Goal: Navigation & Orientation: Find specific page/section

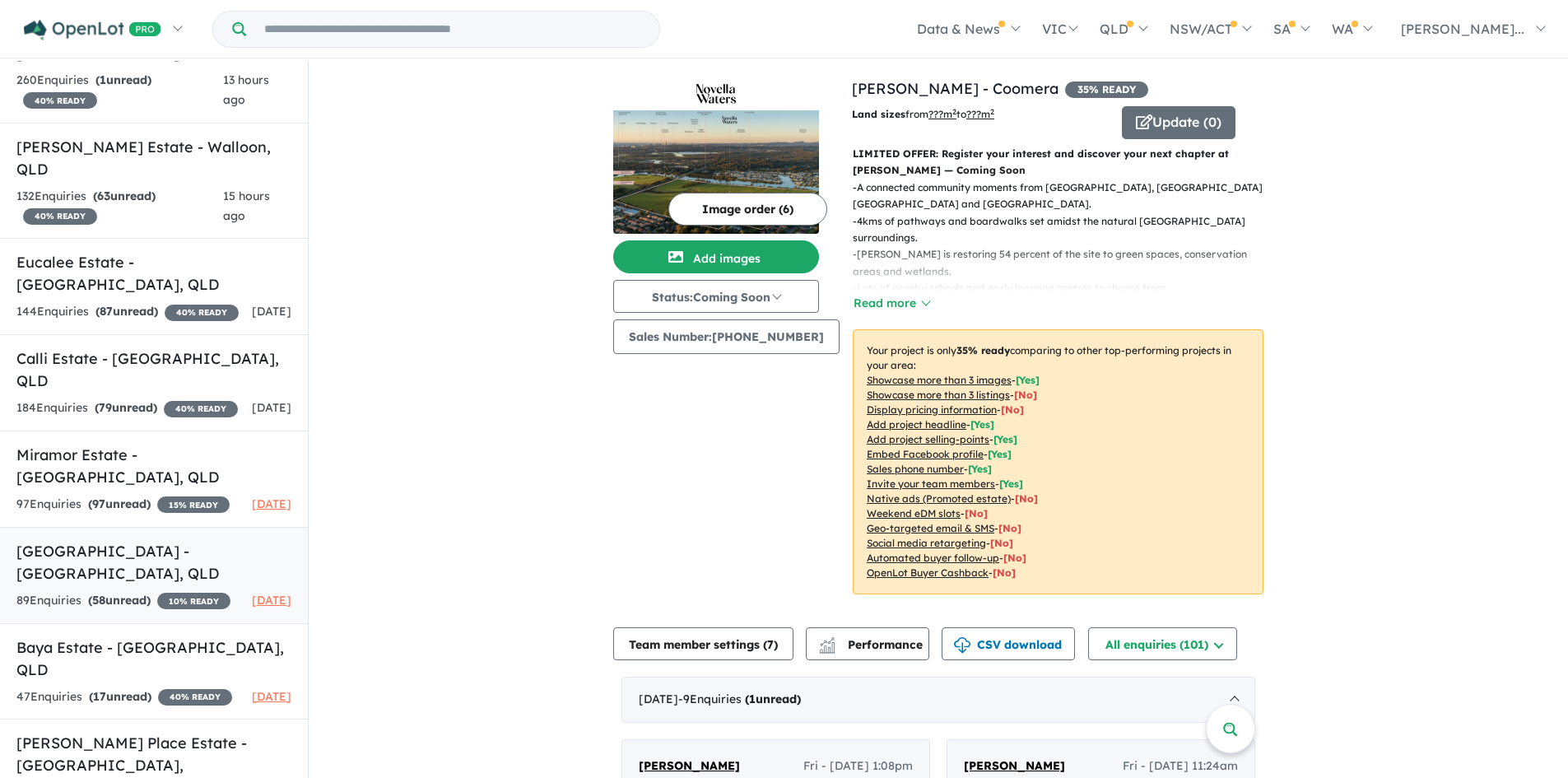
scroll to position [3, 0]
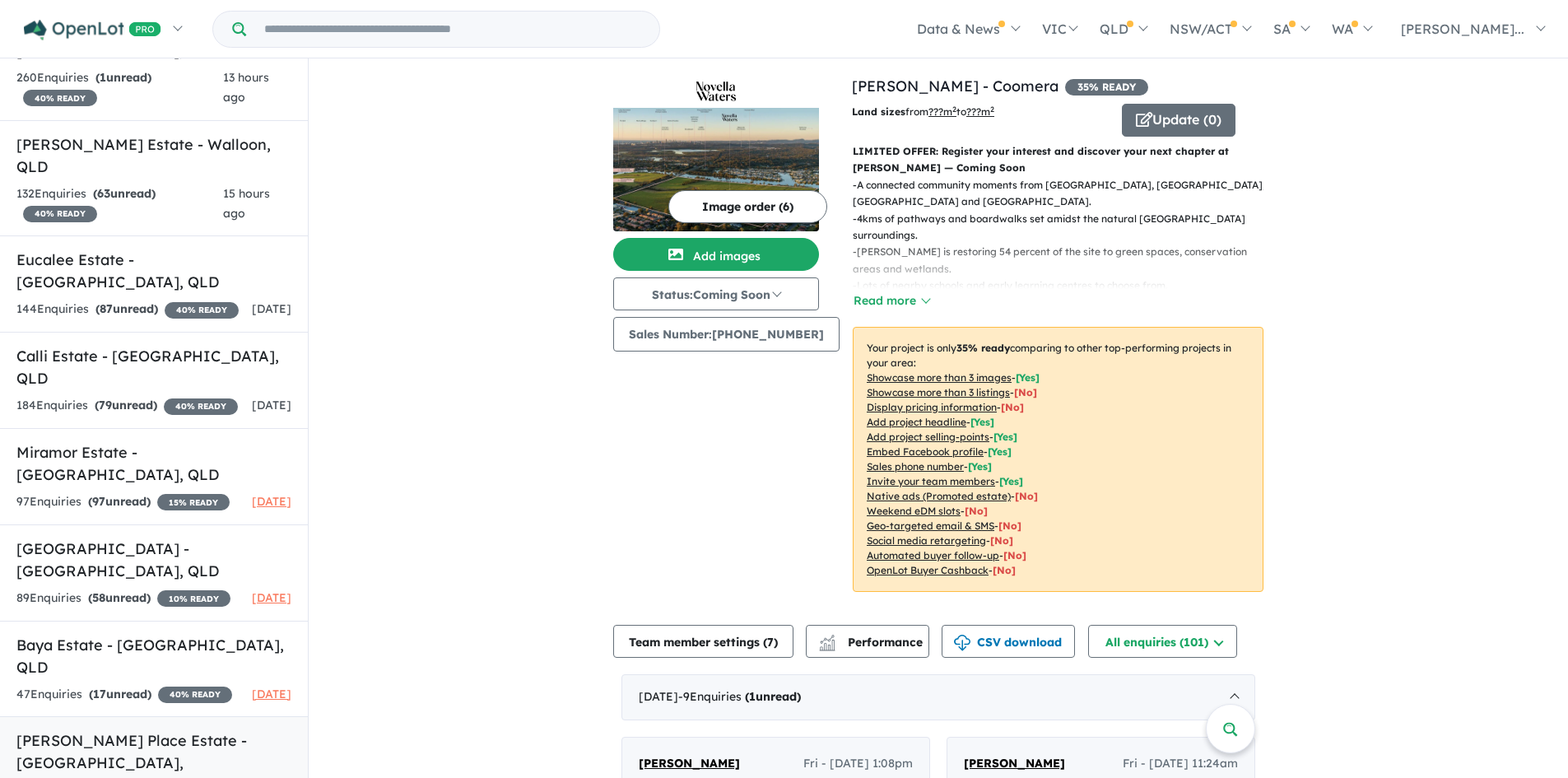
click at [179, 729] on h5 "[PERSON_NAME] Place Estate - [GEOGRAPHIC_DATA] , [GEOGRAPHIC_DATA]" at bounding box center [154, 763] width 275 height 67
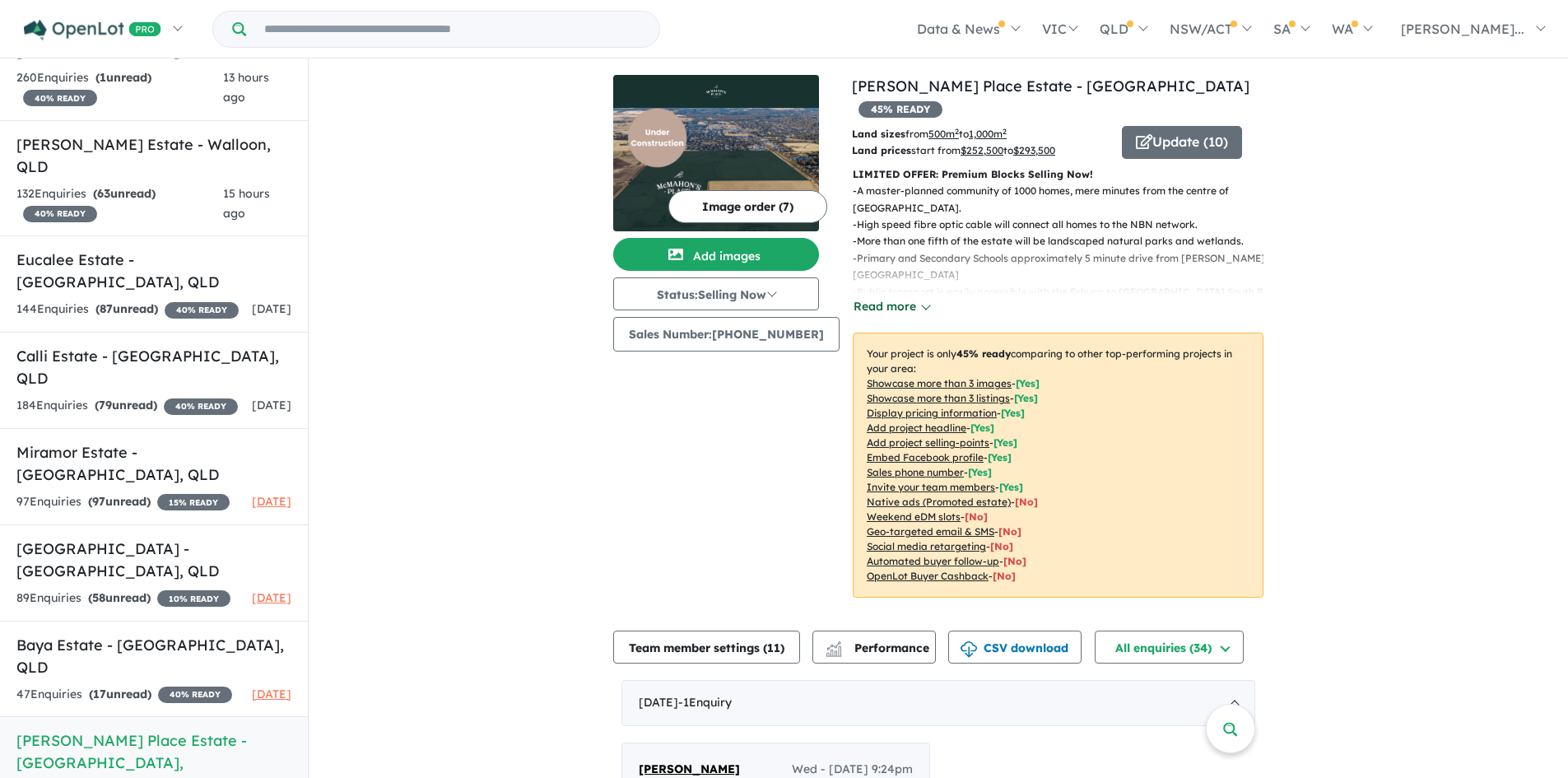
click at [853, 297] on button "Read more" at bounding box center [891, 307] width 77 height 19
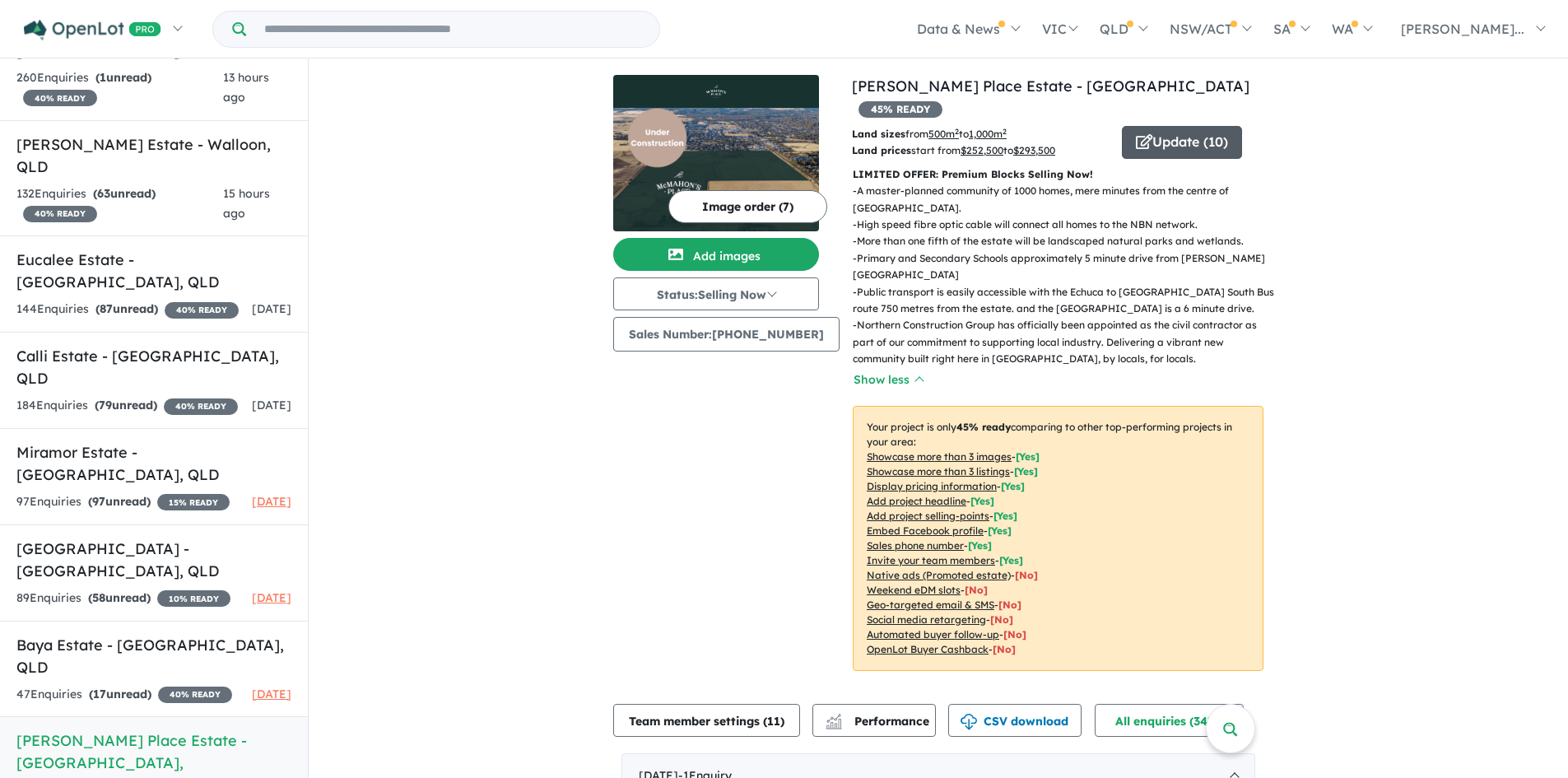
click at [1203, 126] on button "Update ( 10 )" at bounding box center [1182, 143] width 120 height 33
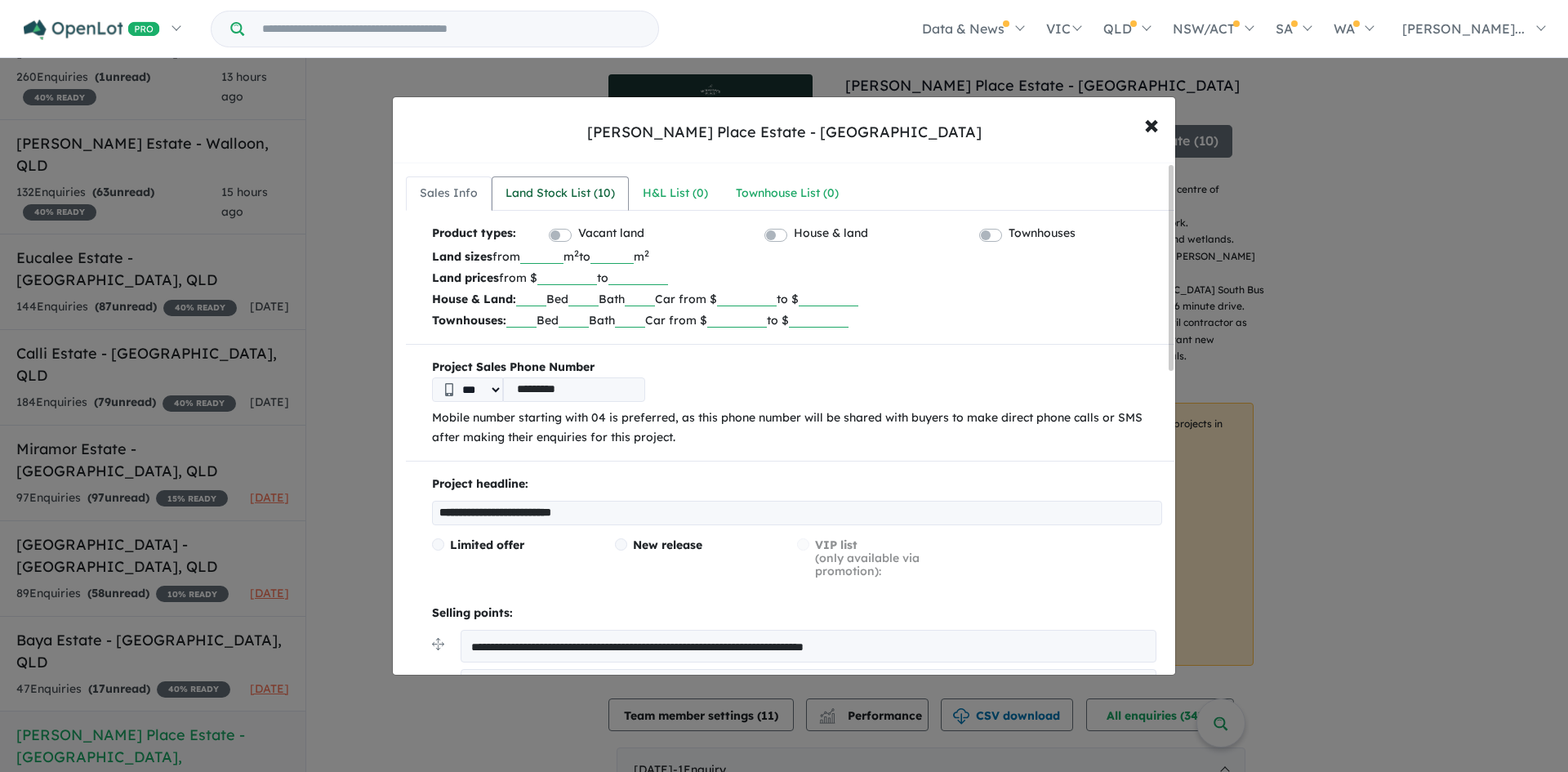
click at [570, 186] on div "Land Stock List ( 10 )" at bounding box center [560, 193] width 109 height 20
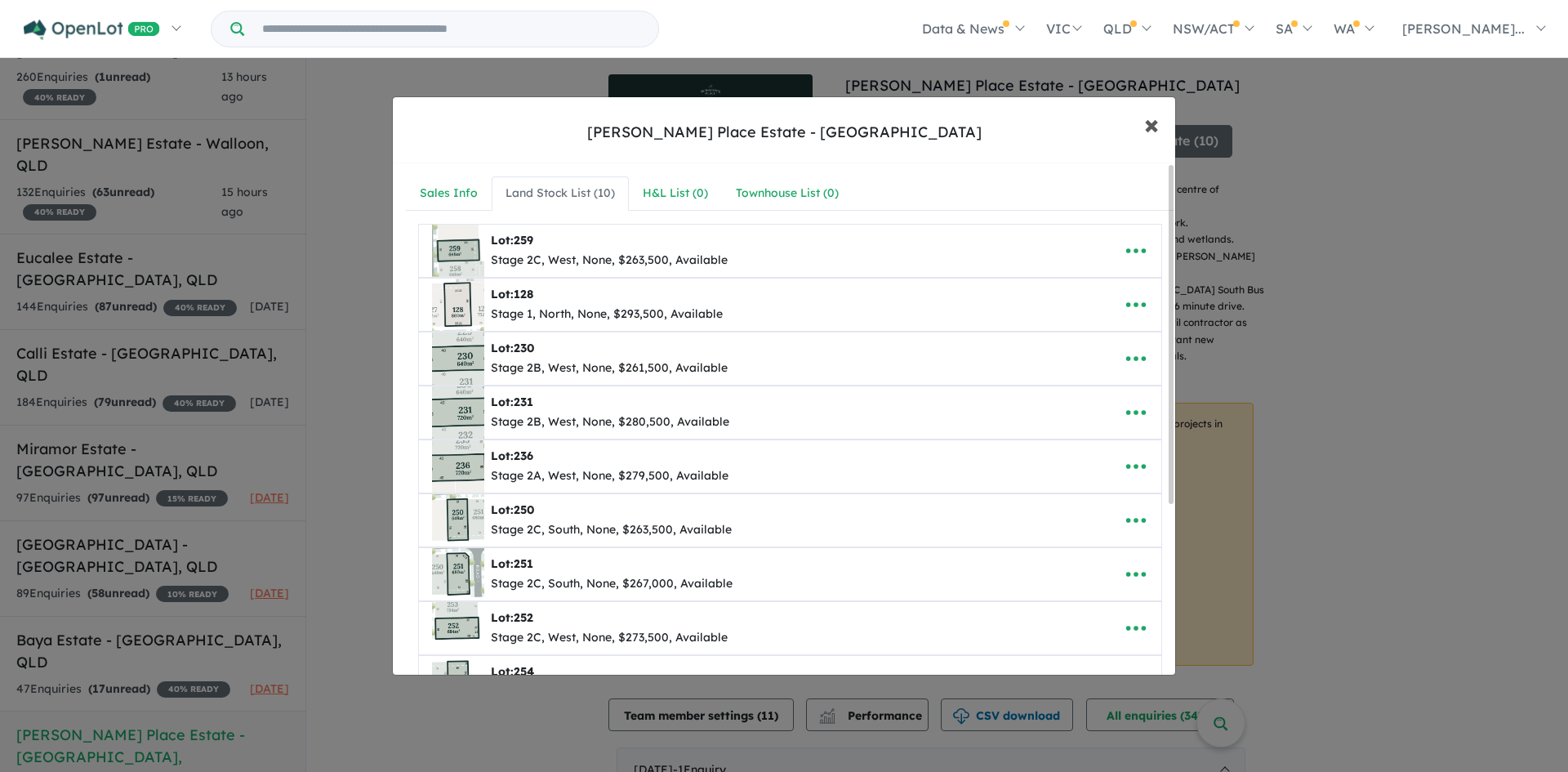
click at [1144, 124] on span "×" at bounding box center [1151, 124] width 14 height 35
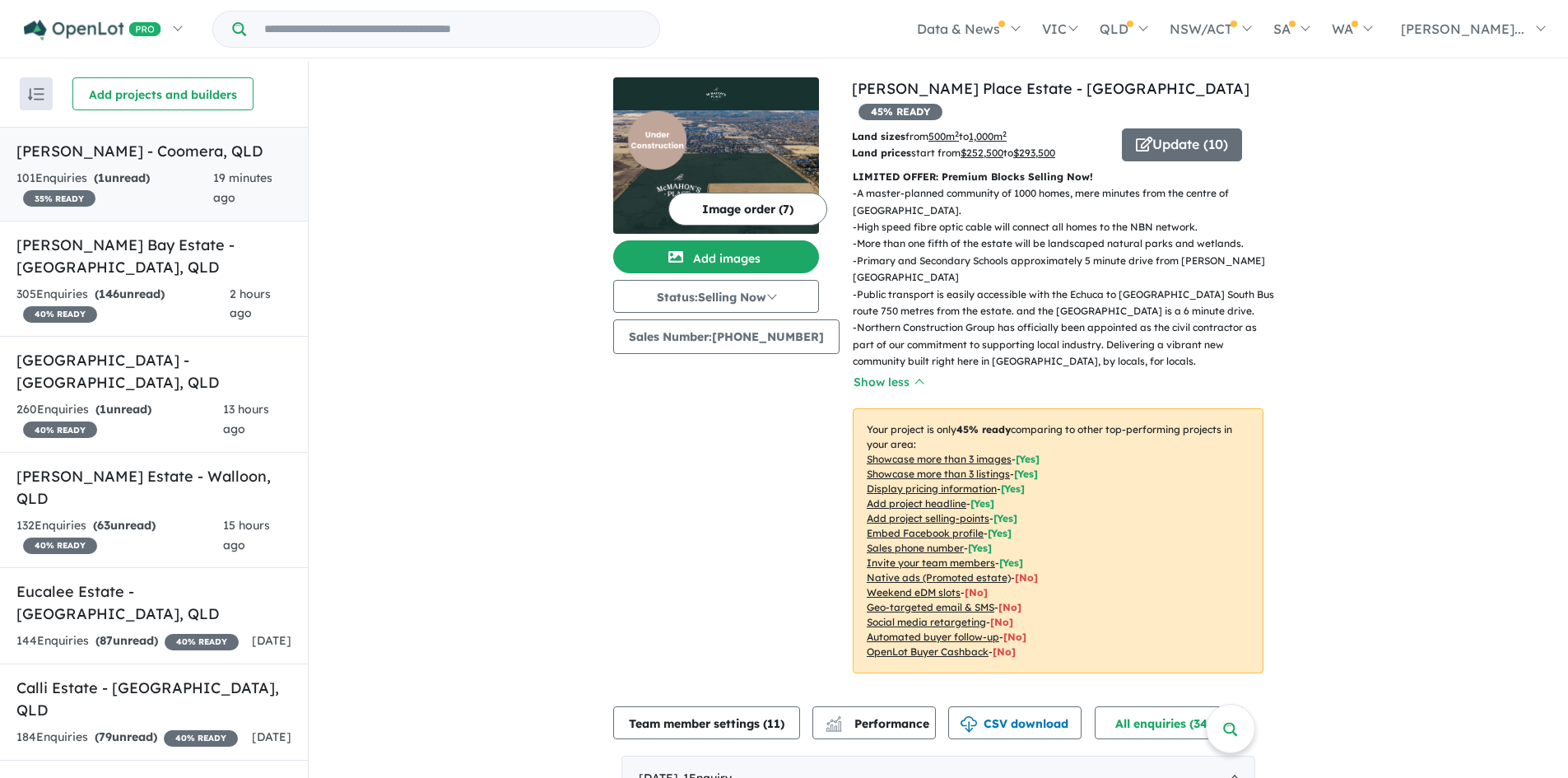
click at [106, 163] on link "[PERSON_NAME] - Coomera , QLD 101 Enquir ies ( 1 unread) 35 % READY 19 minutes …" at bounding box center [154, 174] width 308 height 94
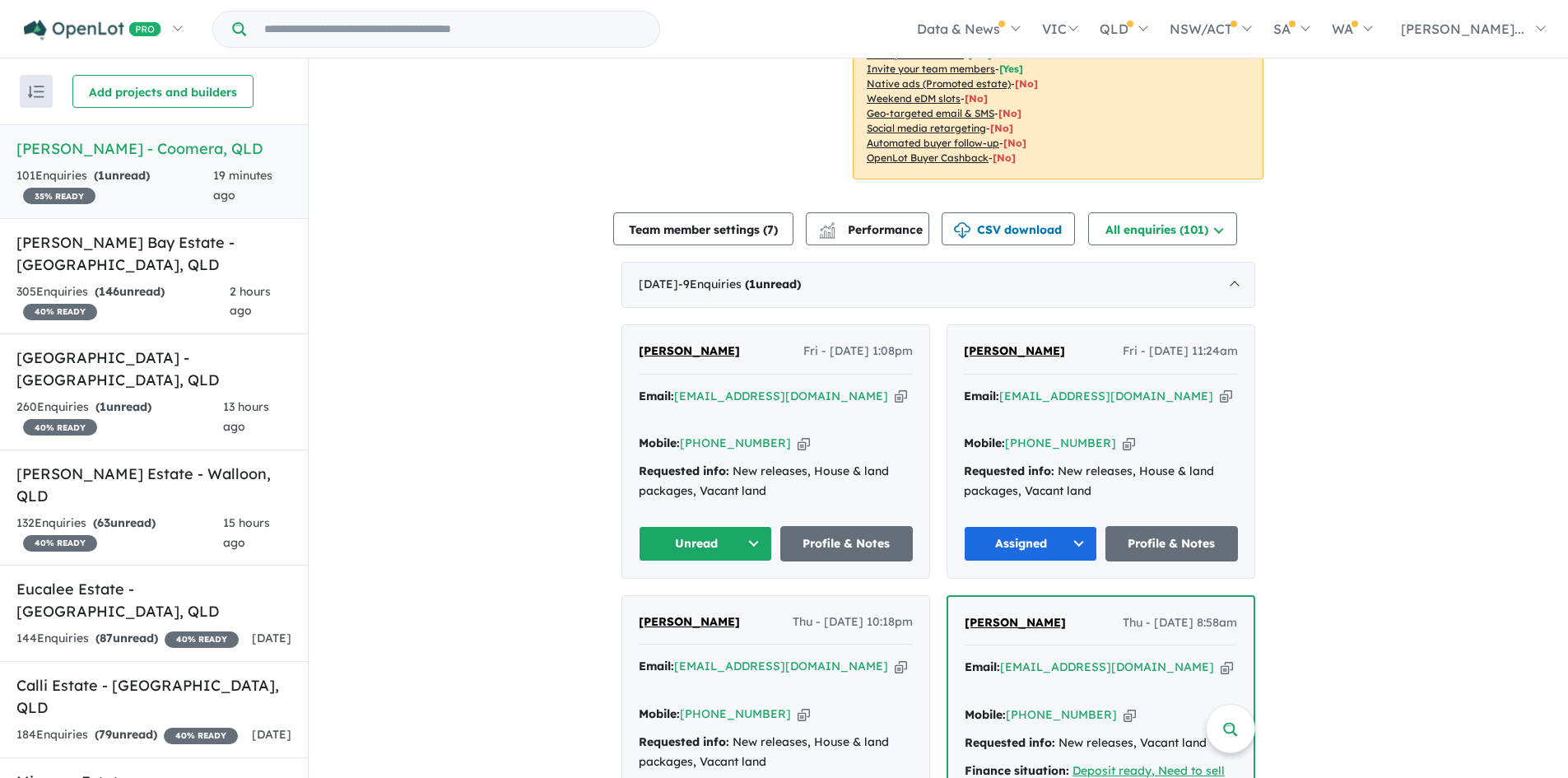
scroll to position [413, 0]
click at [126, 244] on h5 "[PERSON_NAME] Bay Estate - [GEOGRAPHIC_DATA] , [GEOGRAPHIC_DATA]" at bounding box center [154, 253] width 275 height 45
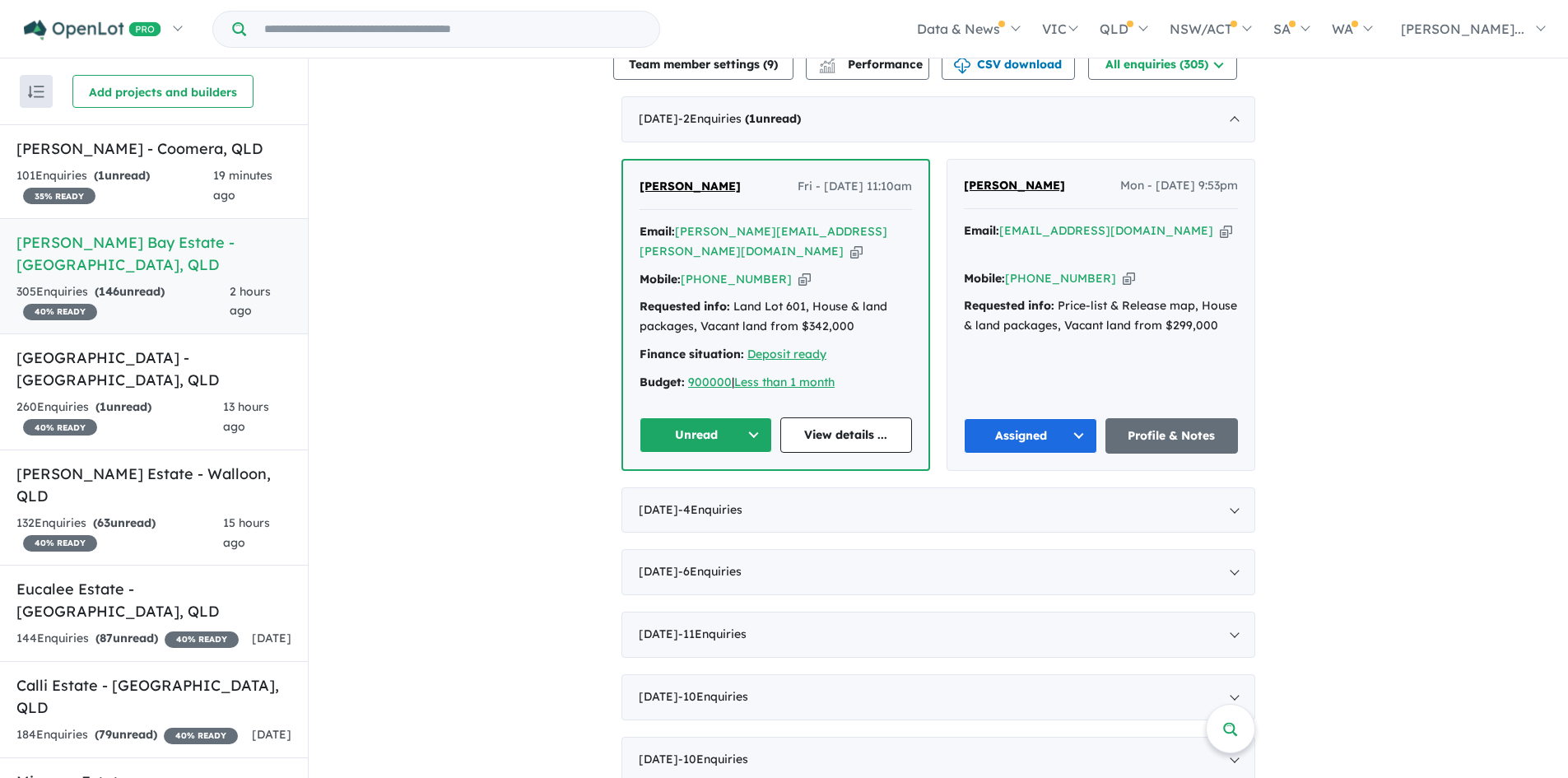
scroll to position [659, 0]
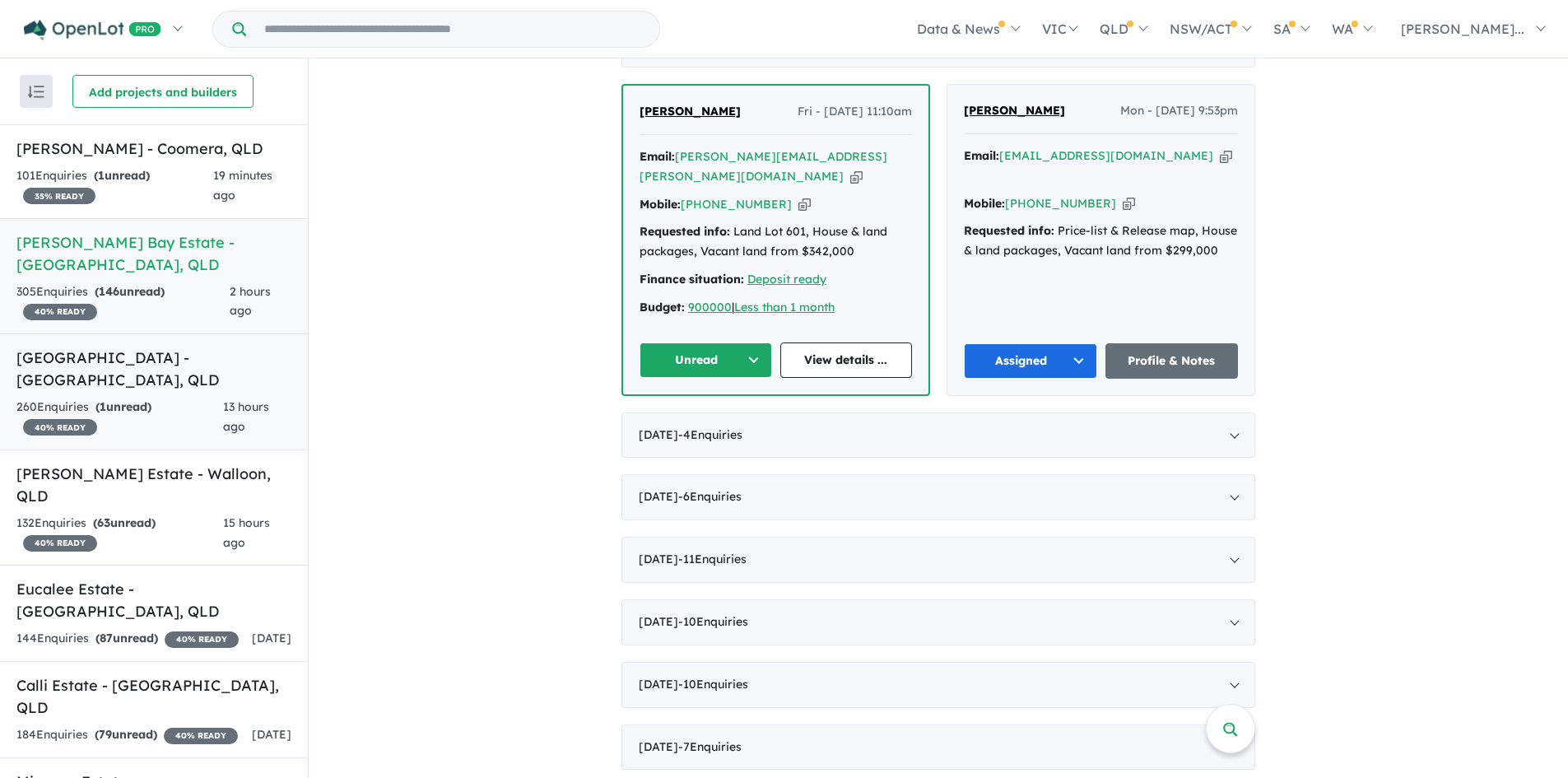
click at [114, 369] on link "Bellevue Estate - [GEOGRAPHIC_DATA] , [GEOGRAPHIC_DATA] 260 Enquir ies ( 1 unre…" at bounding box center [154, 392] width 308 height 117
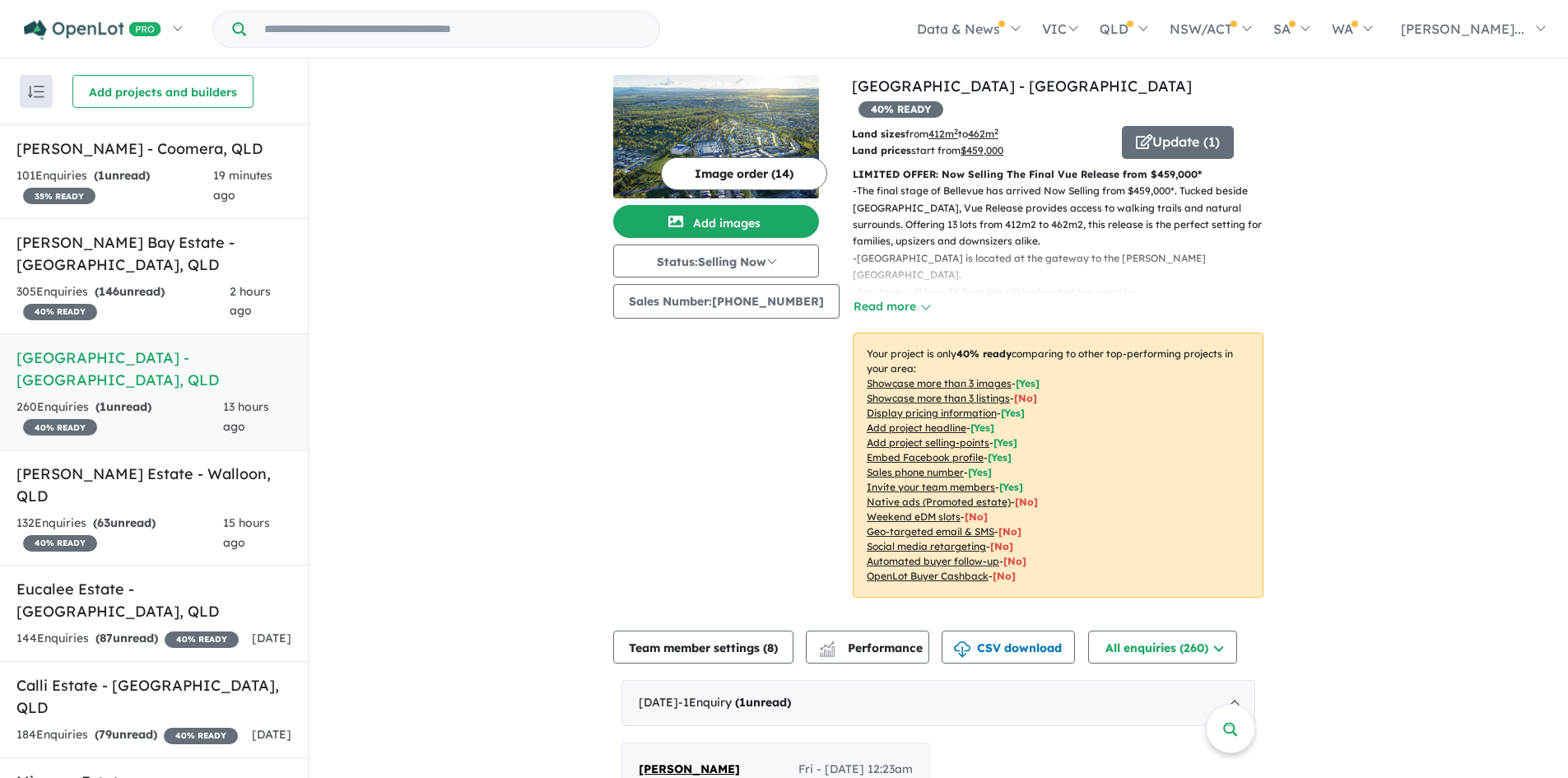
scroll to position [329, 0]
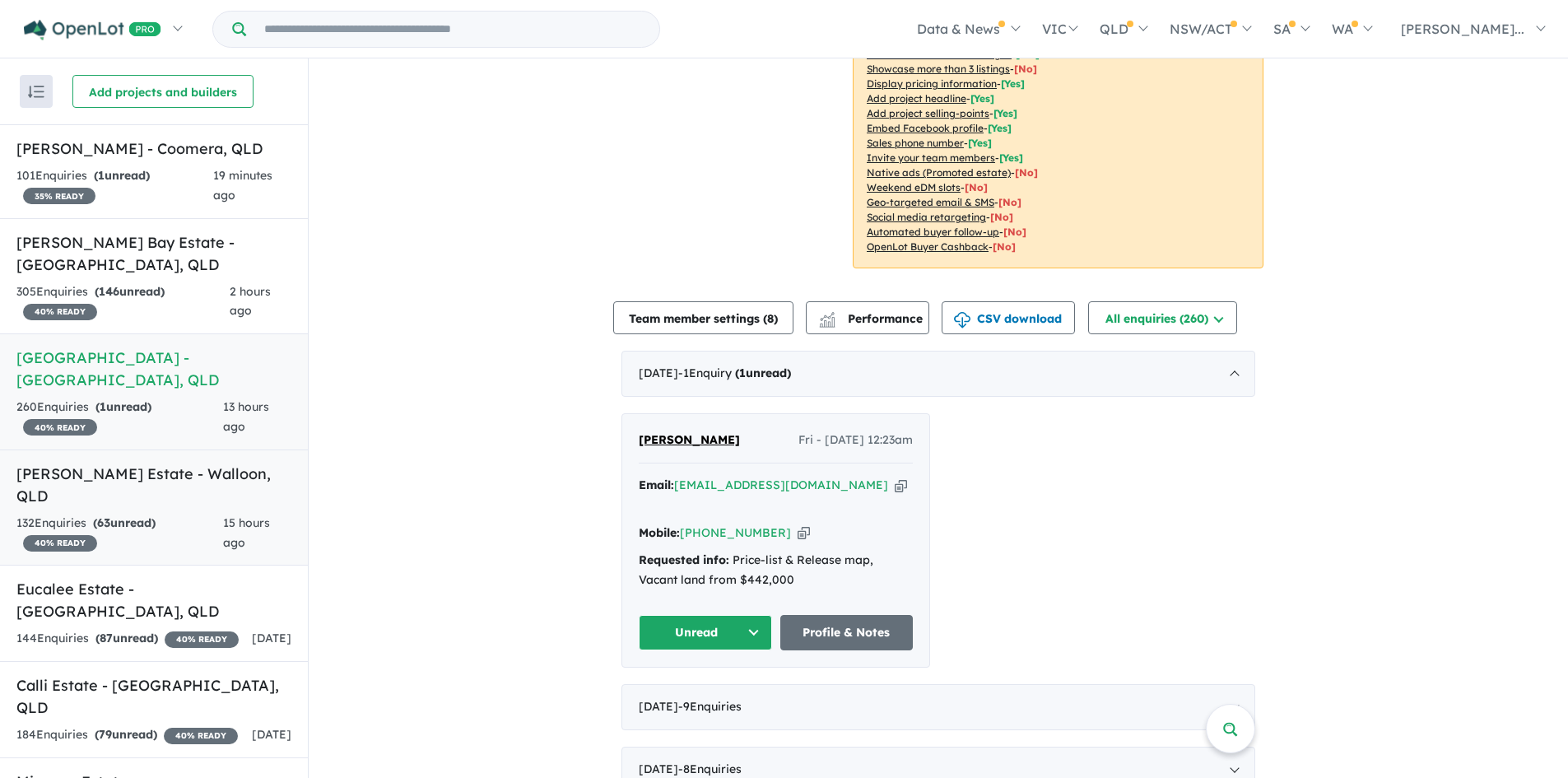
click at [139, 515] on strong "( 63 unread)" at bounding box center [124, 522] width 63 height 15
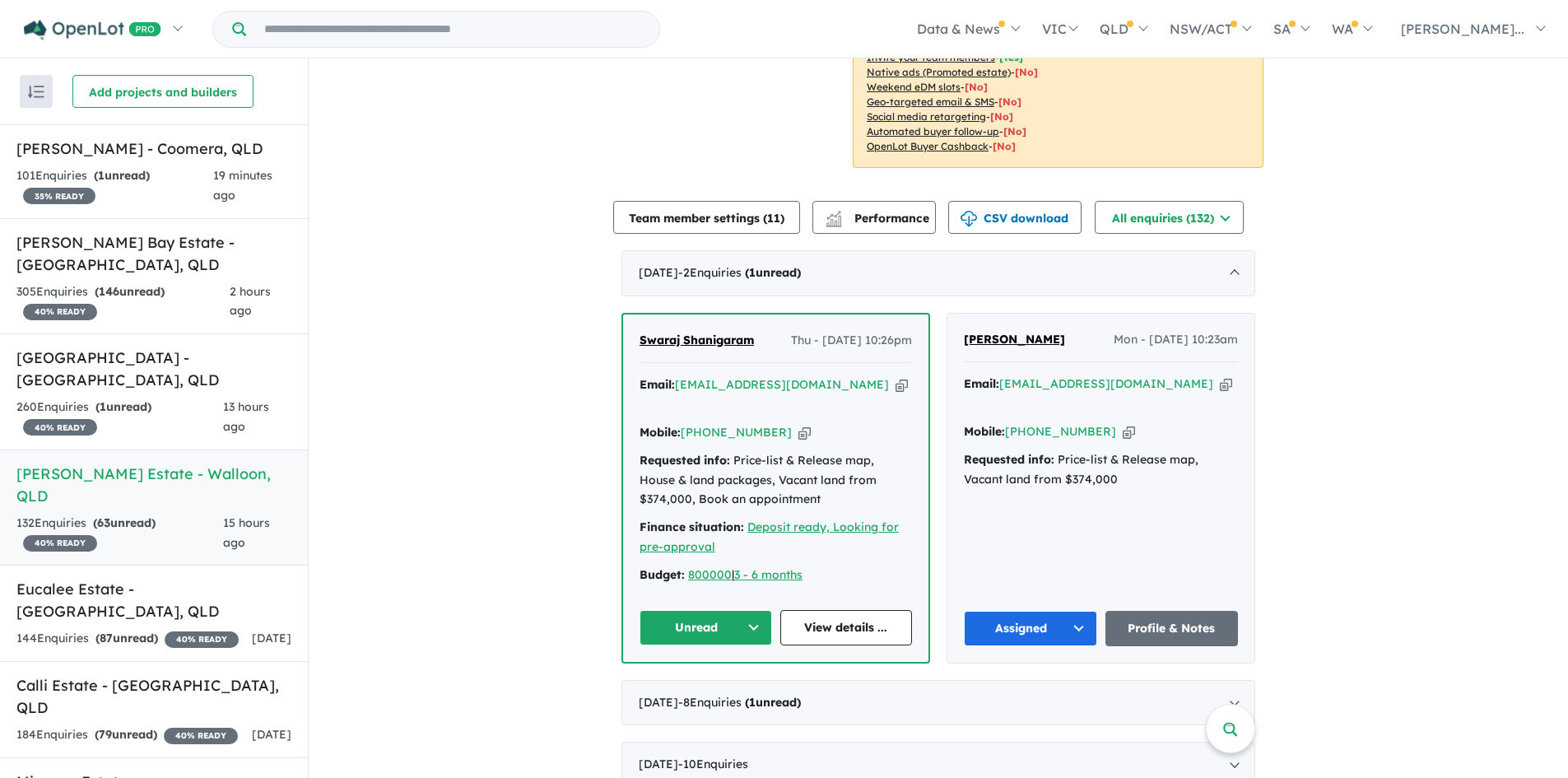
scroll to position [426, 0]
click at [176, 629] on div "144 Enquir ies ( 87 unread) 40 % READY" at bounding box center [127, 638] width 222 height 20
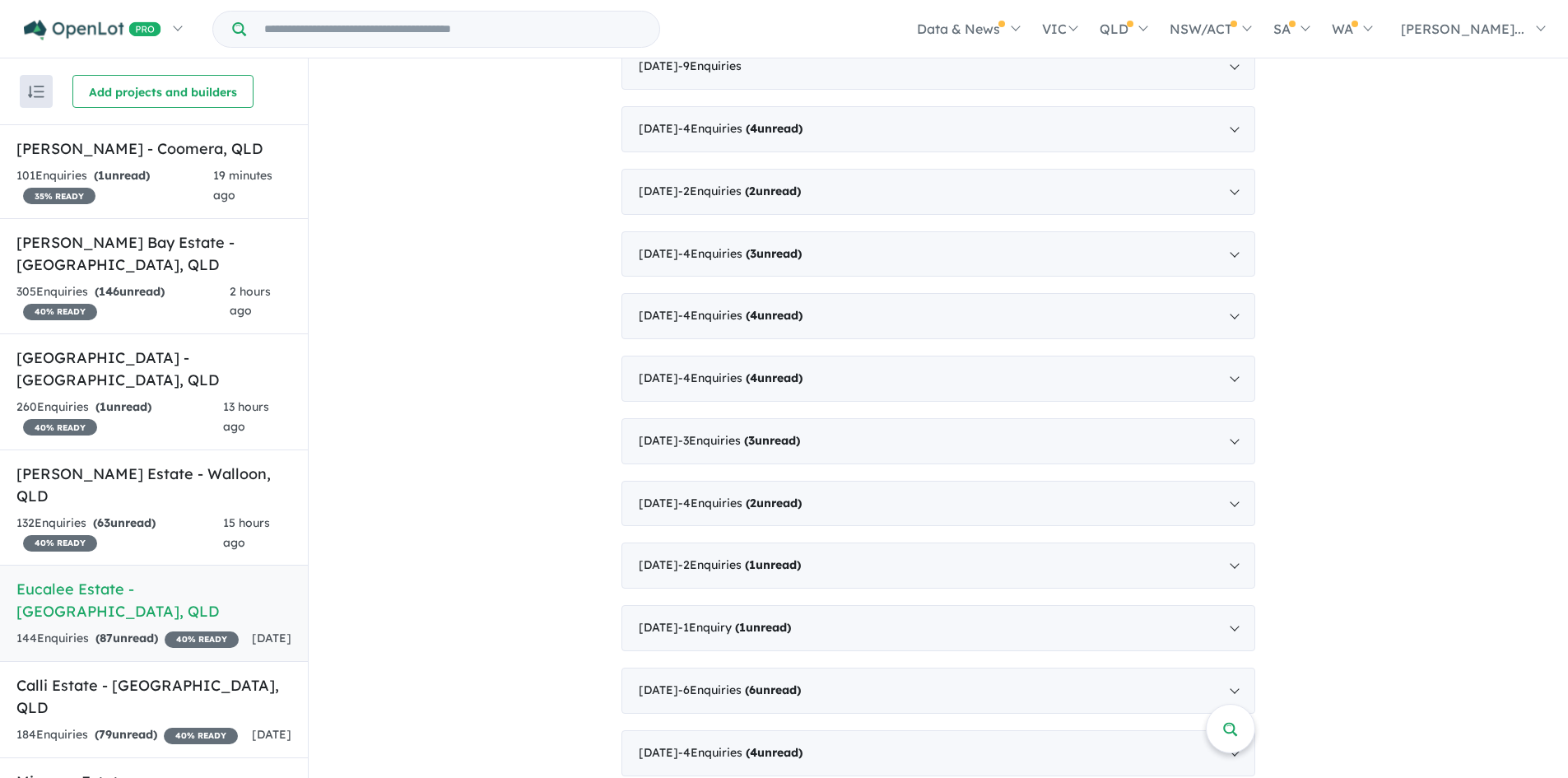
scroll to position [1413, 0]
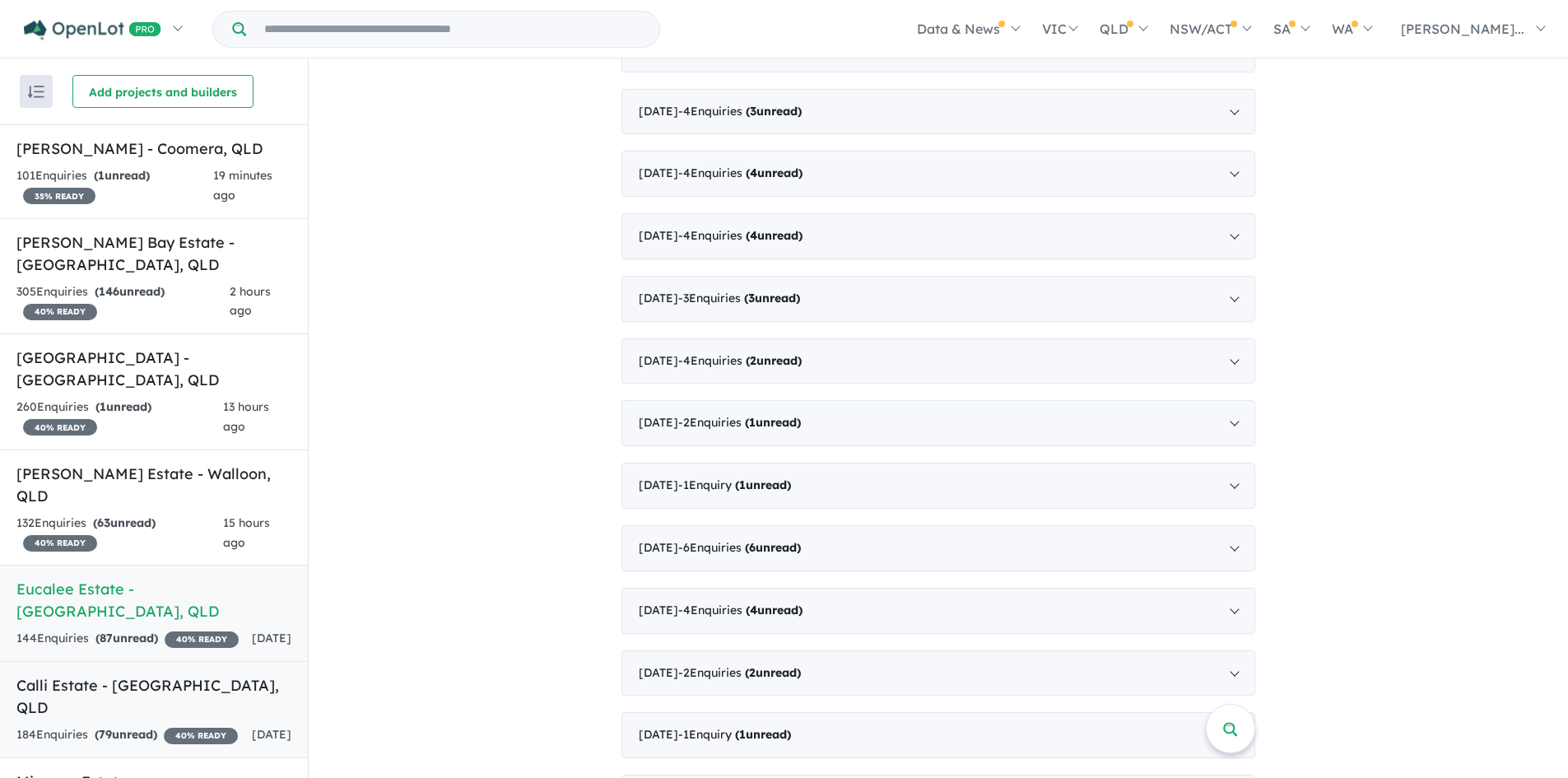
drag, startPoint x: 142, startPoint y: 672, endPoint x: 283, endPoint y: 604, distance: 156.5
click at [142, 727] on strong "( 79 unread)" at bounding box center [125, 734] width 63 height 15
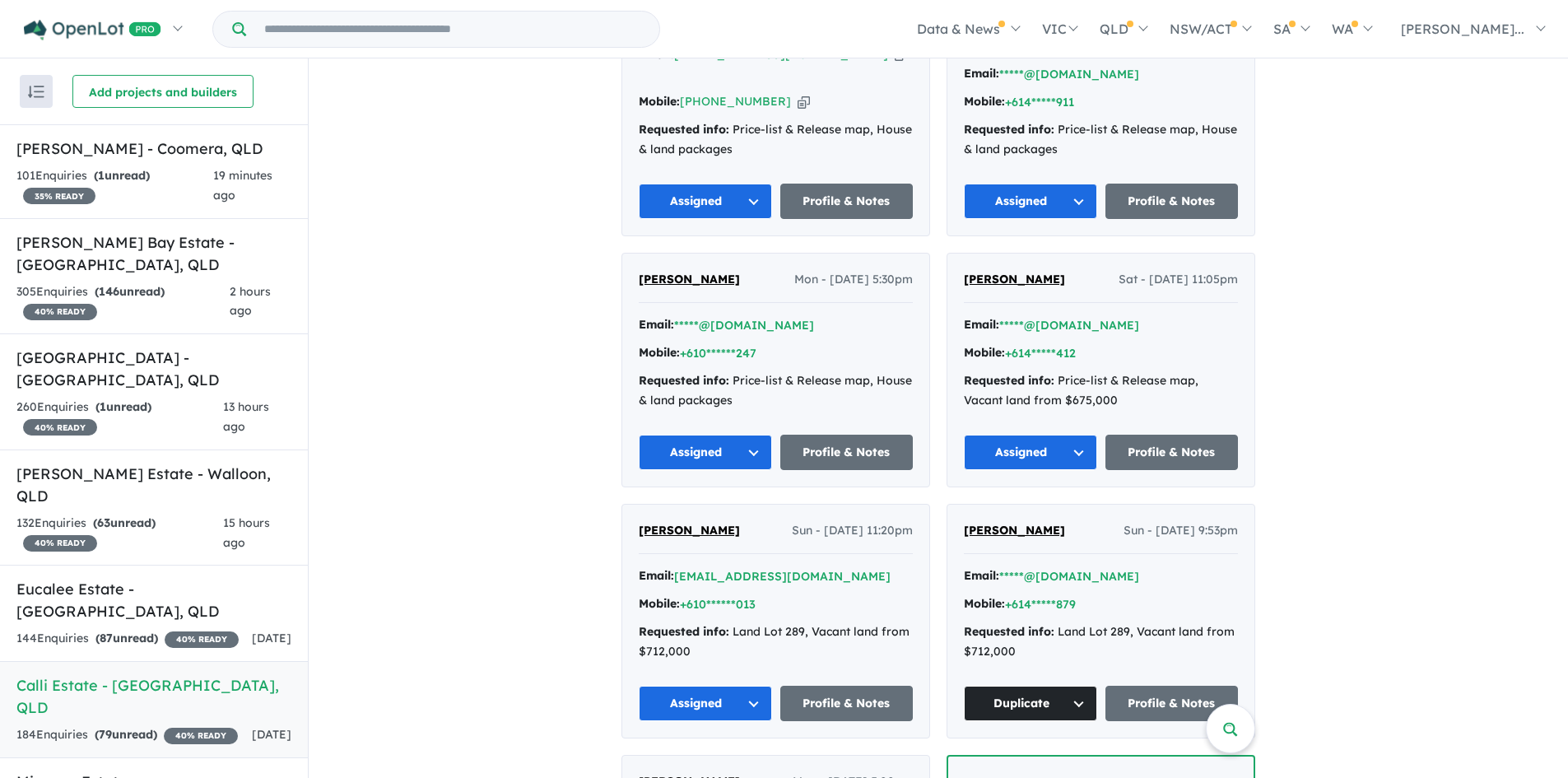
scroll to position [329, 0]
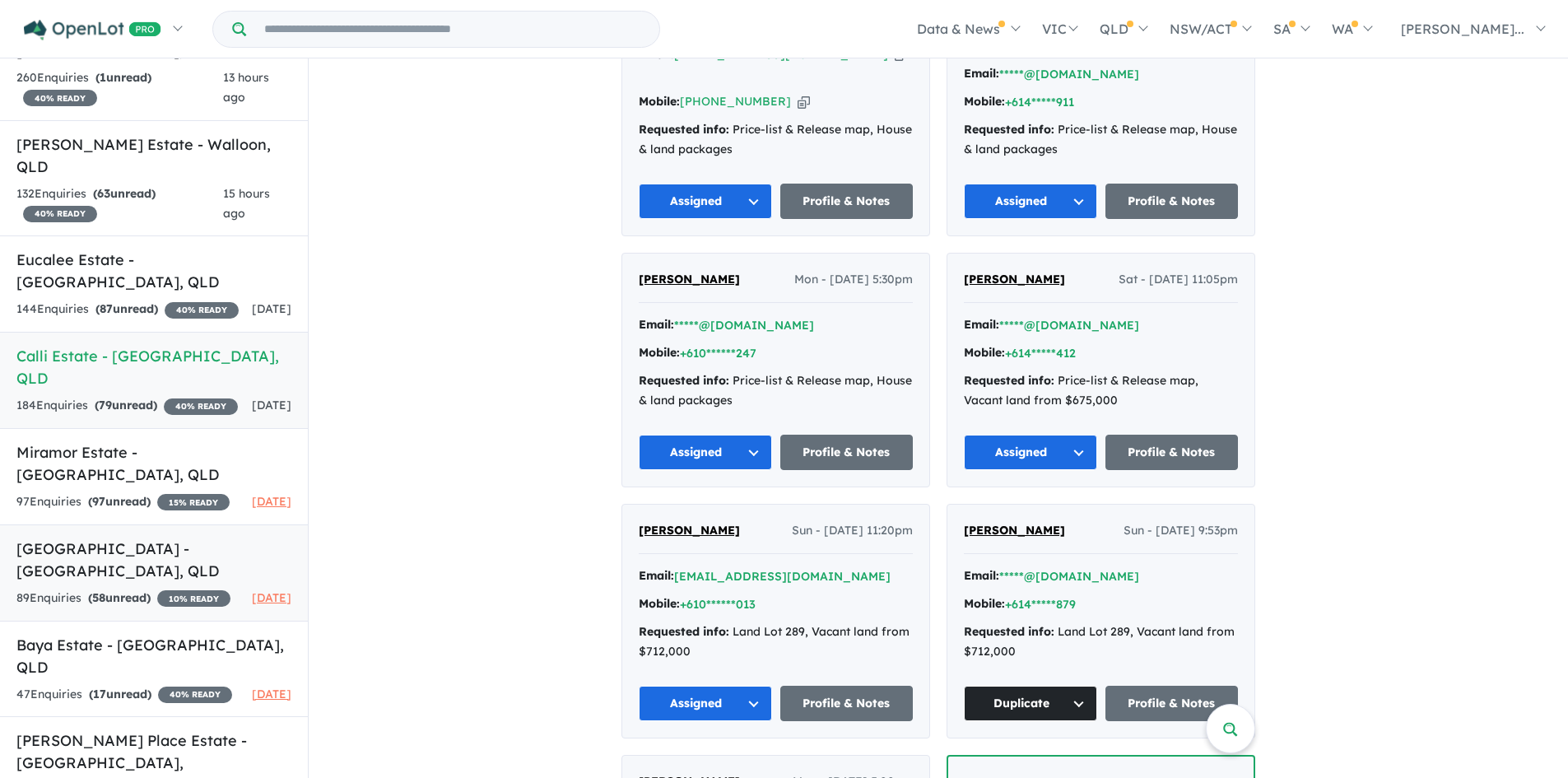
click at [115, 531] on link "Half [GEOGRAPHIC_DATA] - [GEOGRAPHIC_DATA] , [GEOGRAPHIC_DATA] 89 Enquir ies ( …" at bounding box center [154, 573] width 308 height 97
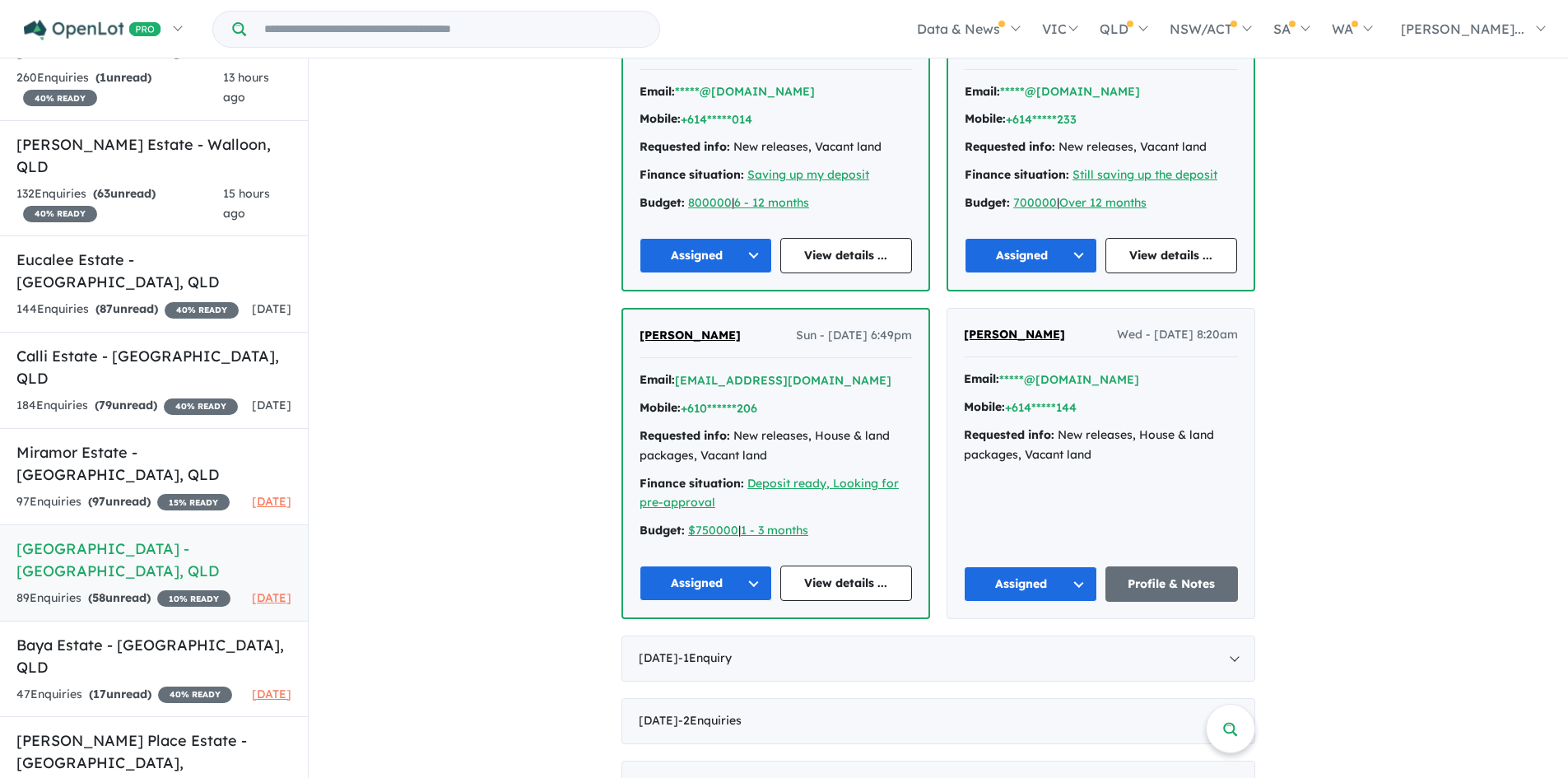
scroll to position [659, 0]
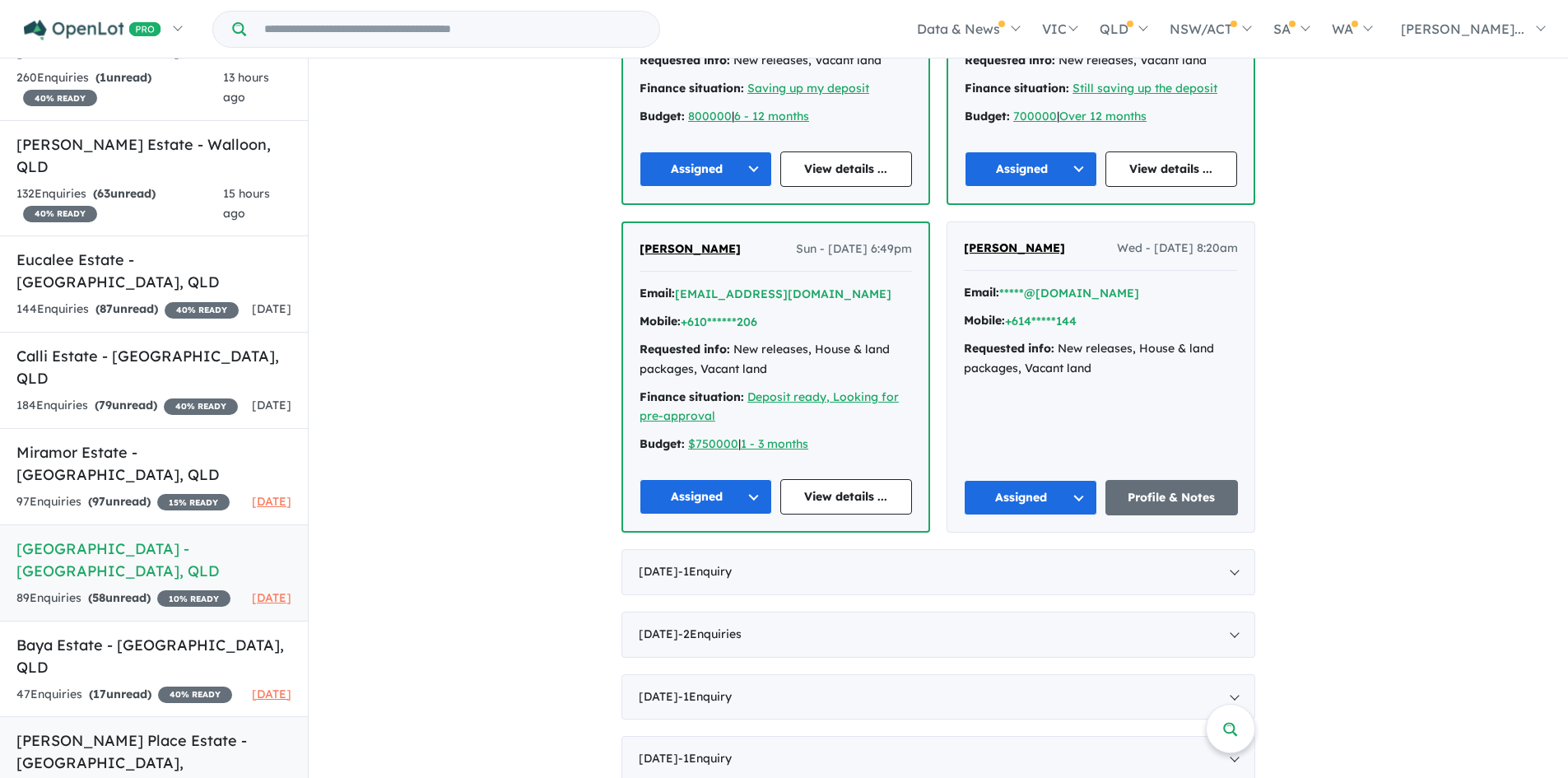
click at [91, 729] on h5 "[PERSON_NAME] Place Estate - [GEOGRAPHIC_DATA] , [GEOGRAPHIC_DATA]" at bounding box center [154, 763] width 275 height 67
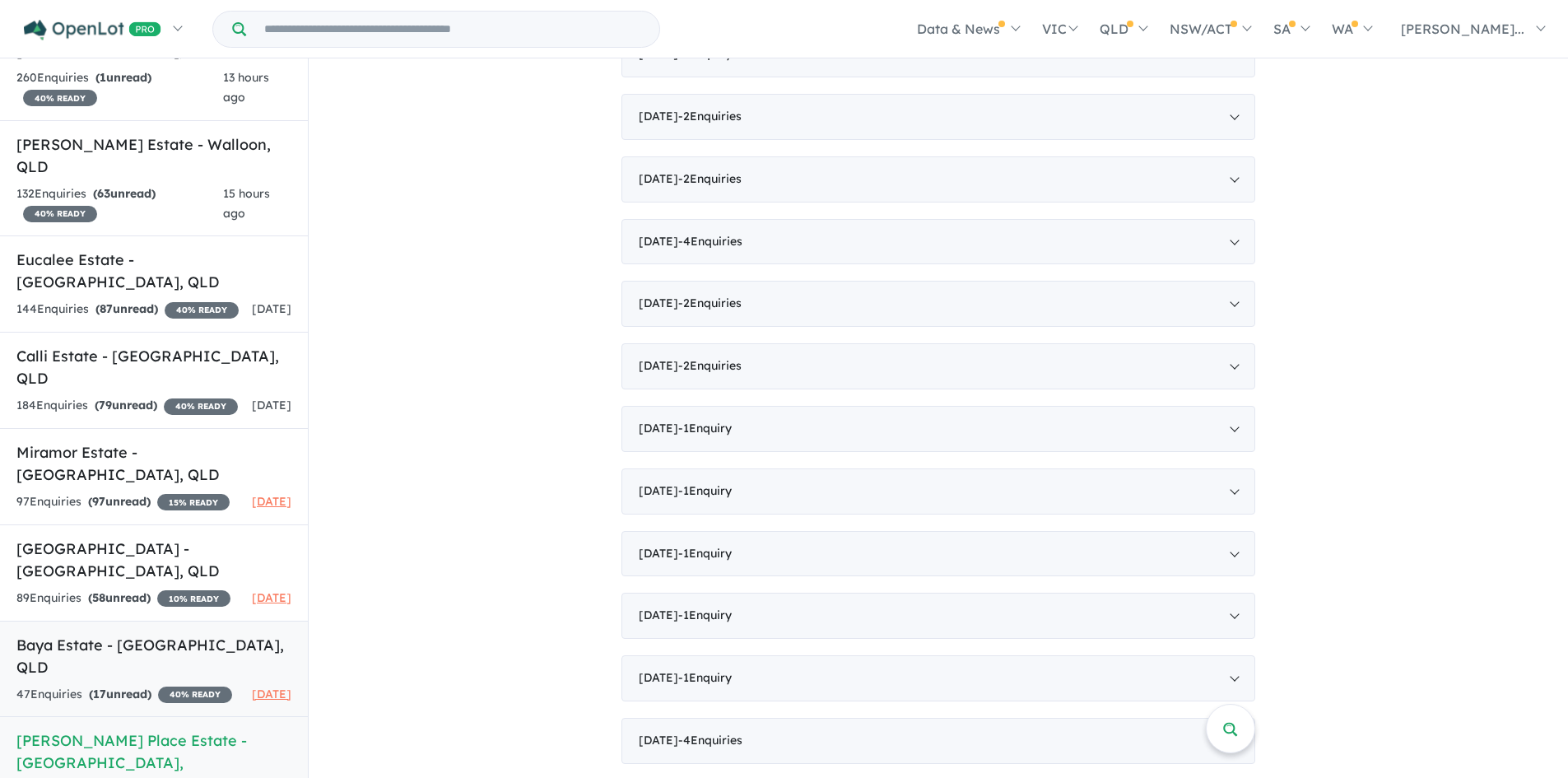
click at [83, 685] on div "47 Enquir ies ( 17 unread) 40 % READY" at bounding box center [124, 695] width 216 height 20
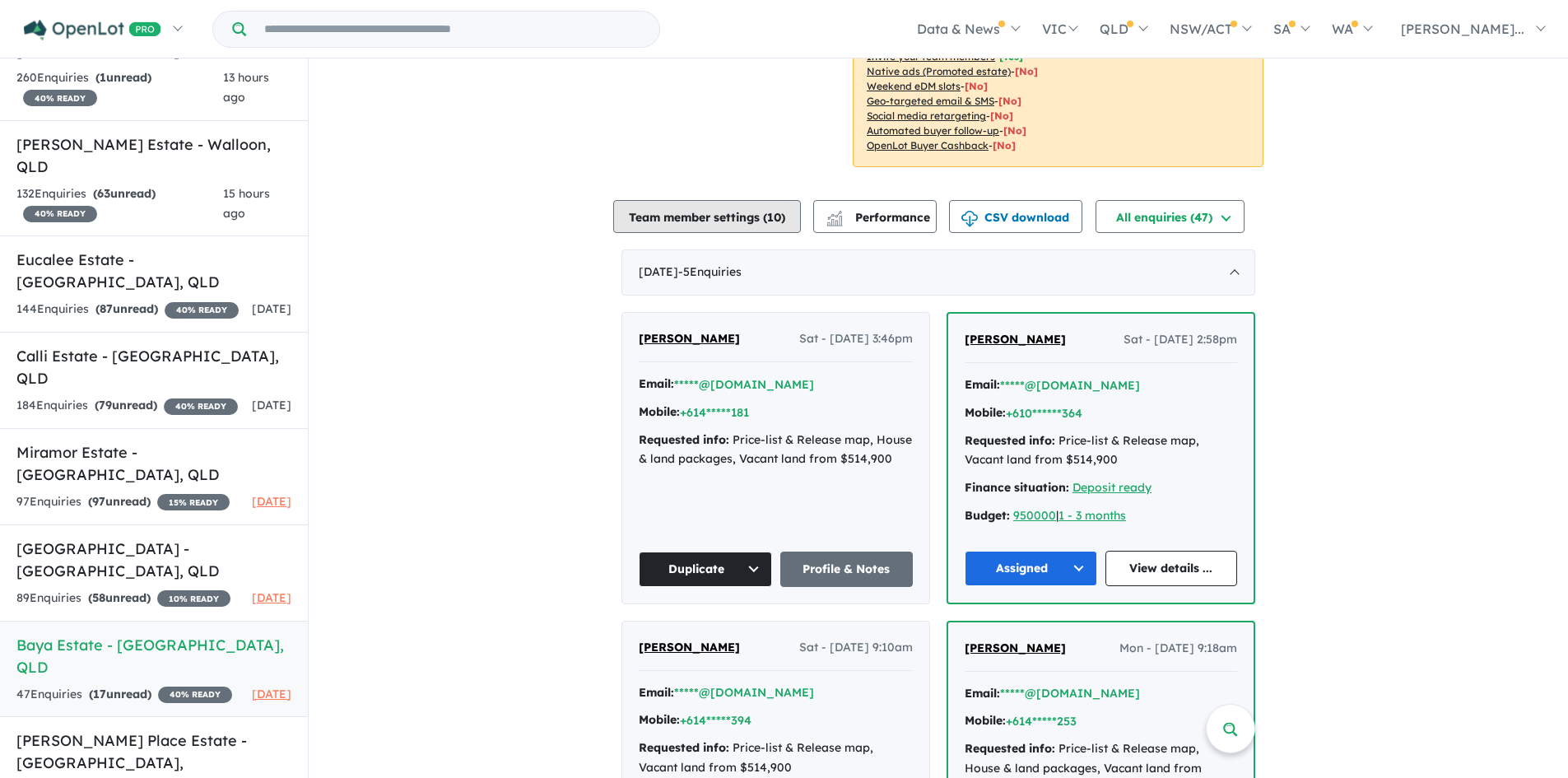
click at [677, 227] on button "Team member settings ( 10 )" at bounding box center [707, 216] width 188 height 33
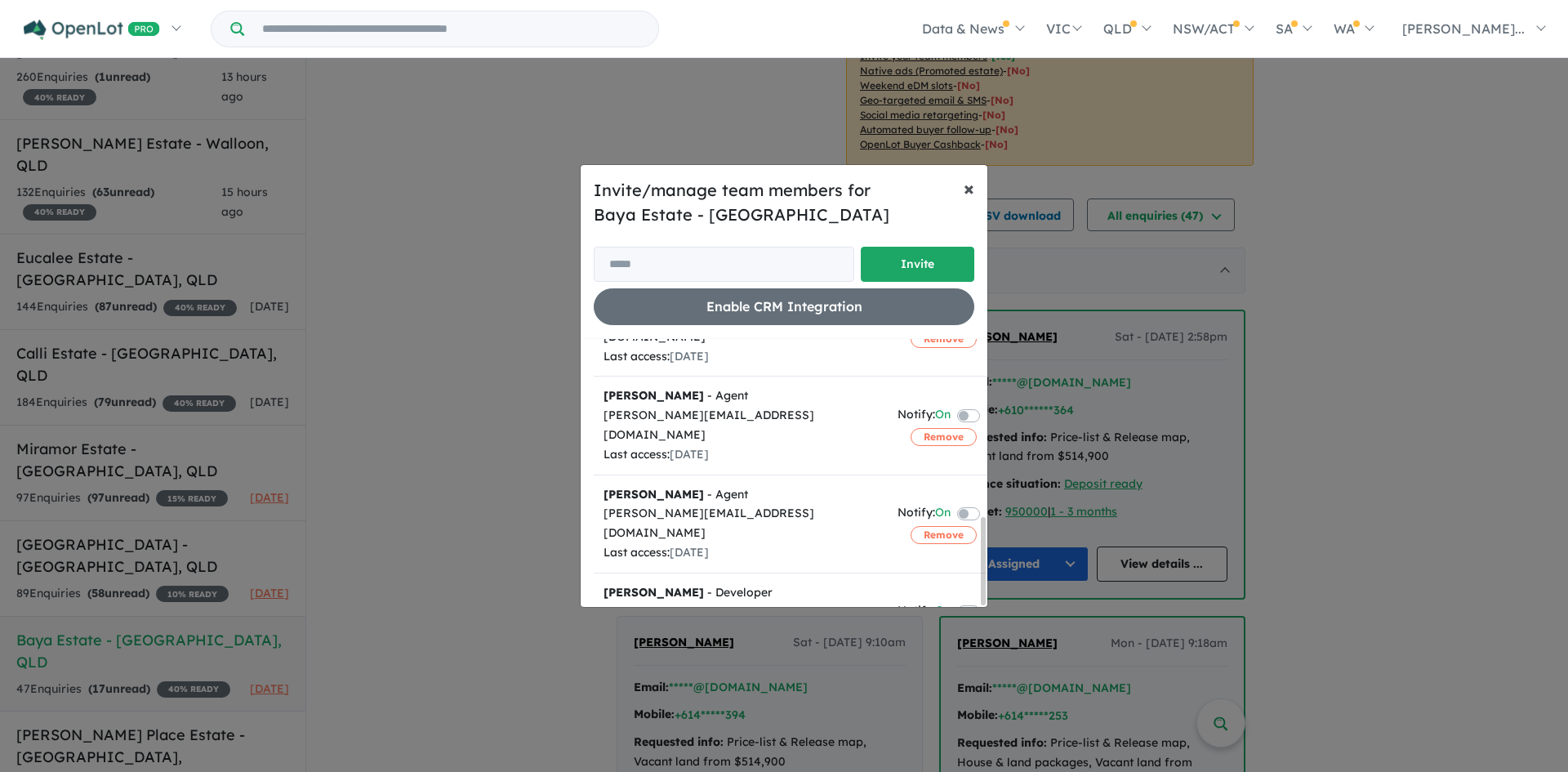
click at [967, 188] on span "×" at bounding box center [968, 187] width 10 height 25
